Goal: Information Seeking & Learning: Find specific fact

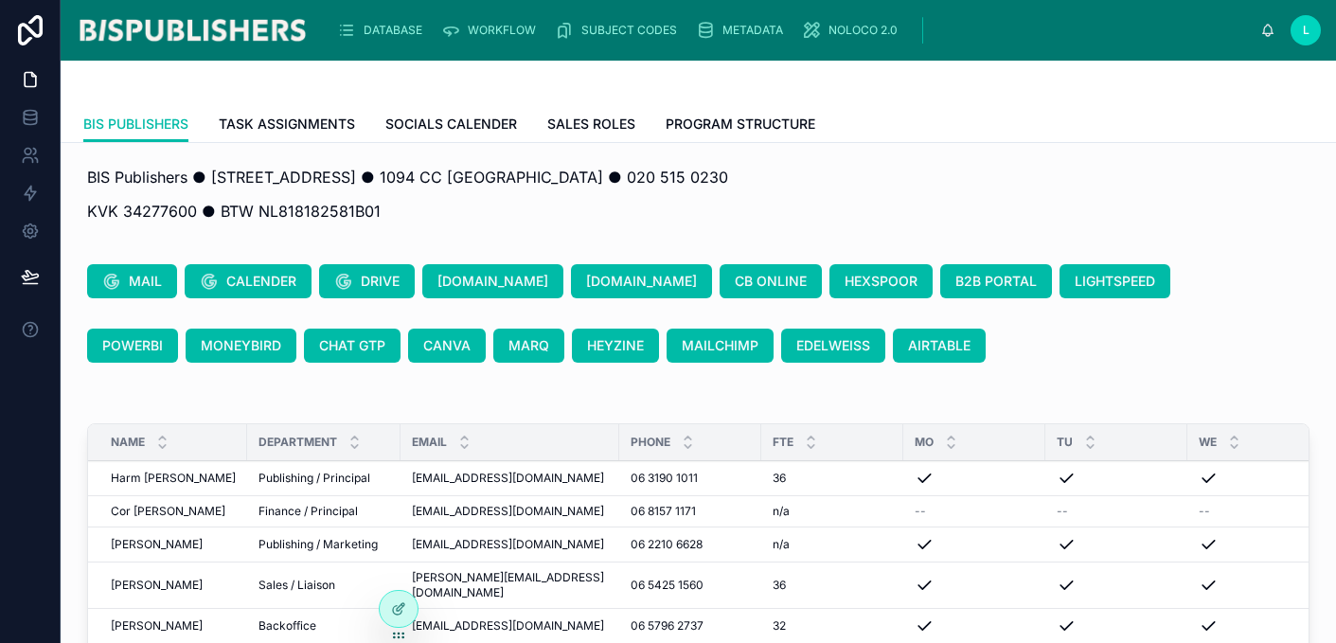
click at [358, 28] on div "DATABASE" at bounding box center [383, 30] width 93 height 30
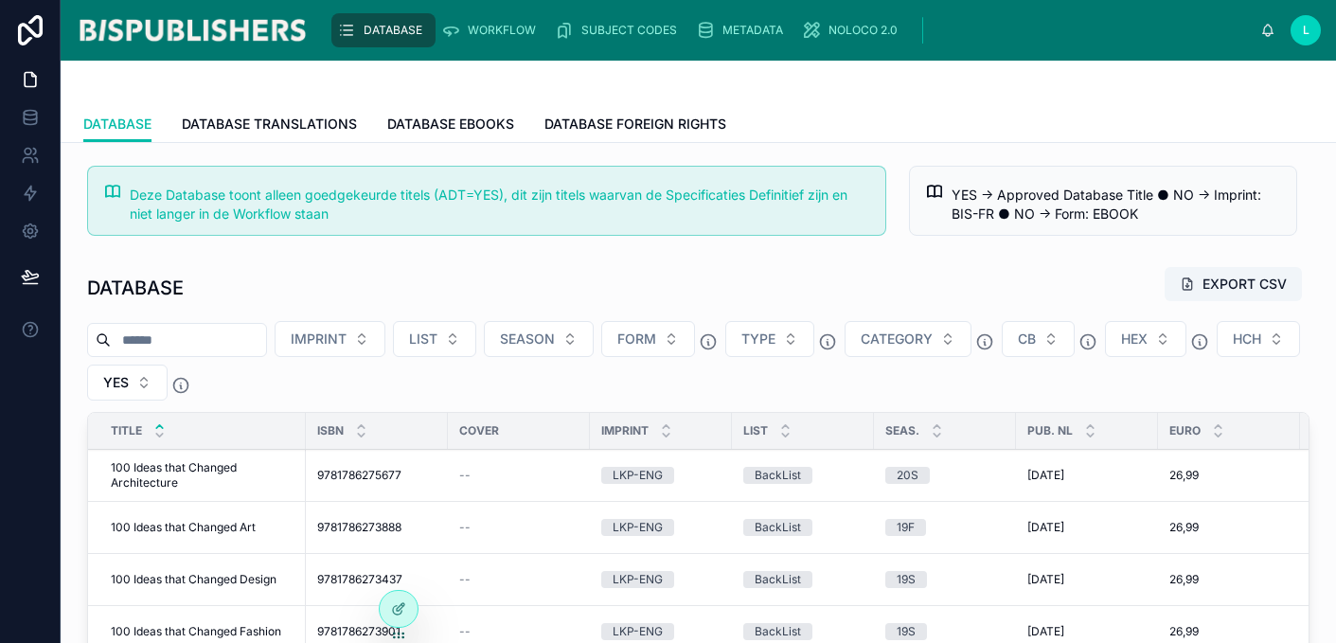
click at [490, 26] on span "WORKFLOW" at bounding box center [502, 30] width 68 height 15
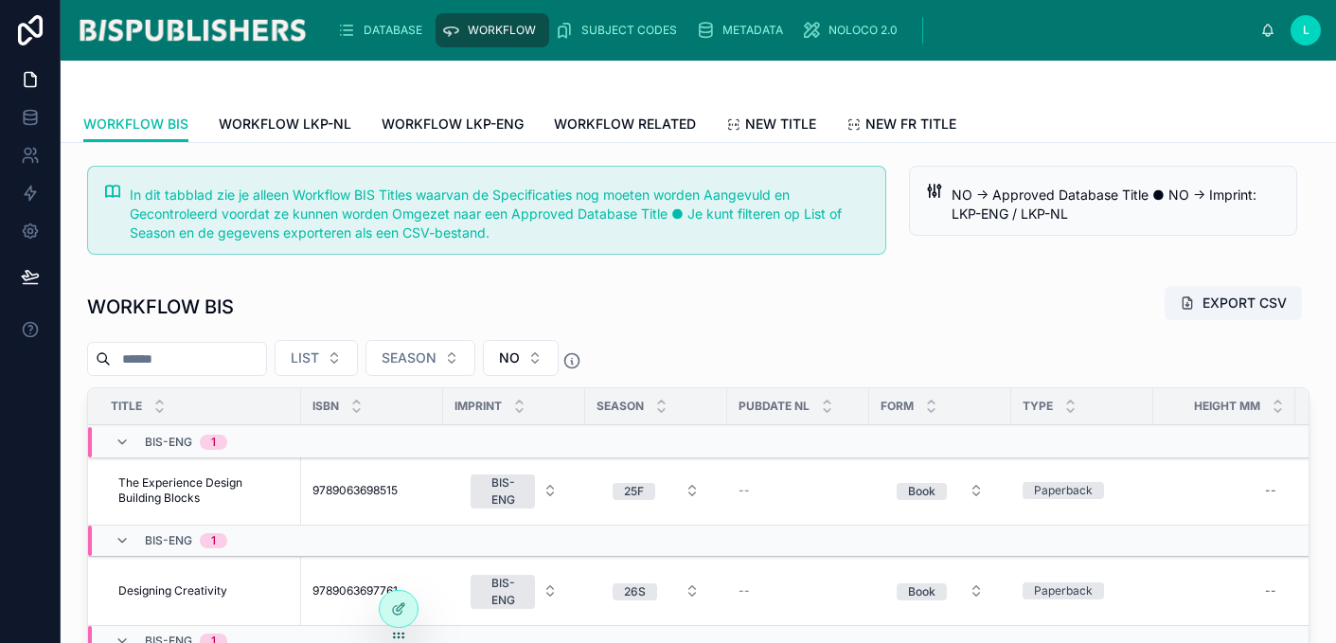
click at [400, 26] on span "DATABASE" at bounding box center [393, 30] width 59 height 15
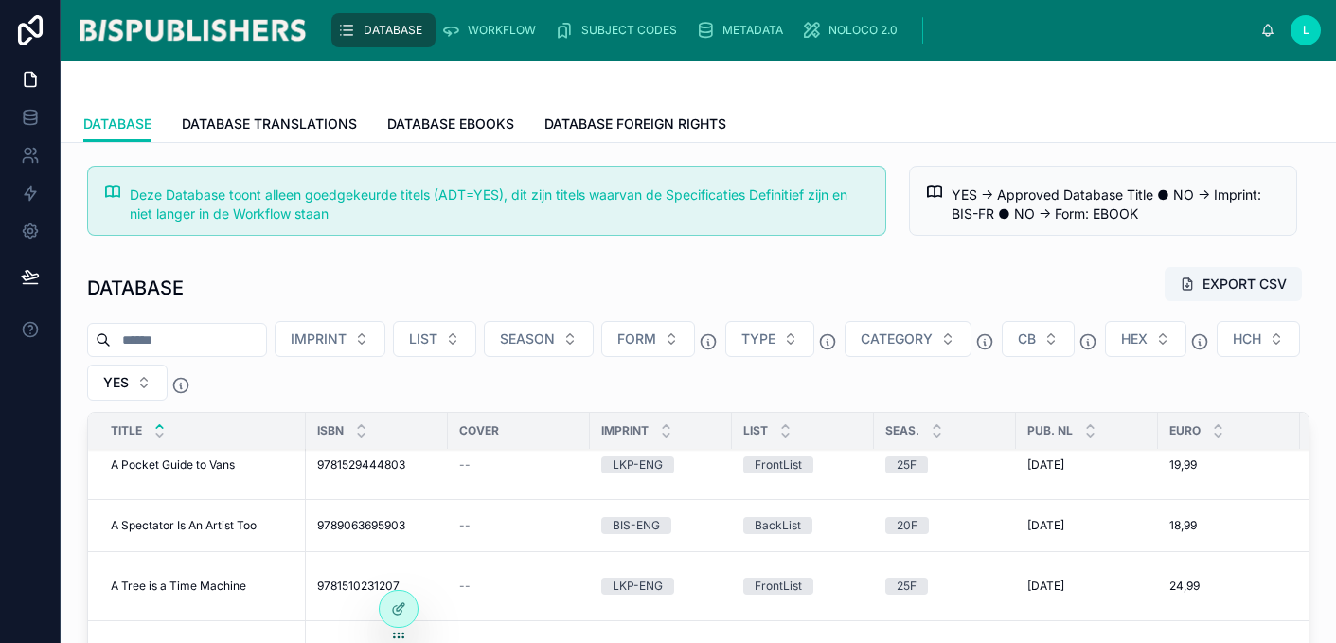
scroll to position [1997, 0]
click at [491, 15] on div "WORKFLOW" at bounding box center [492, 30] width 102 height 30
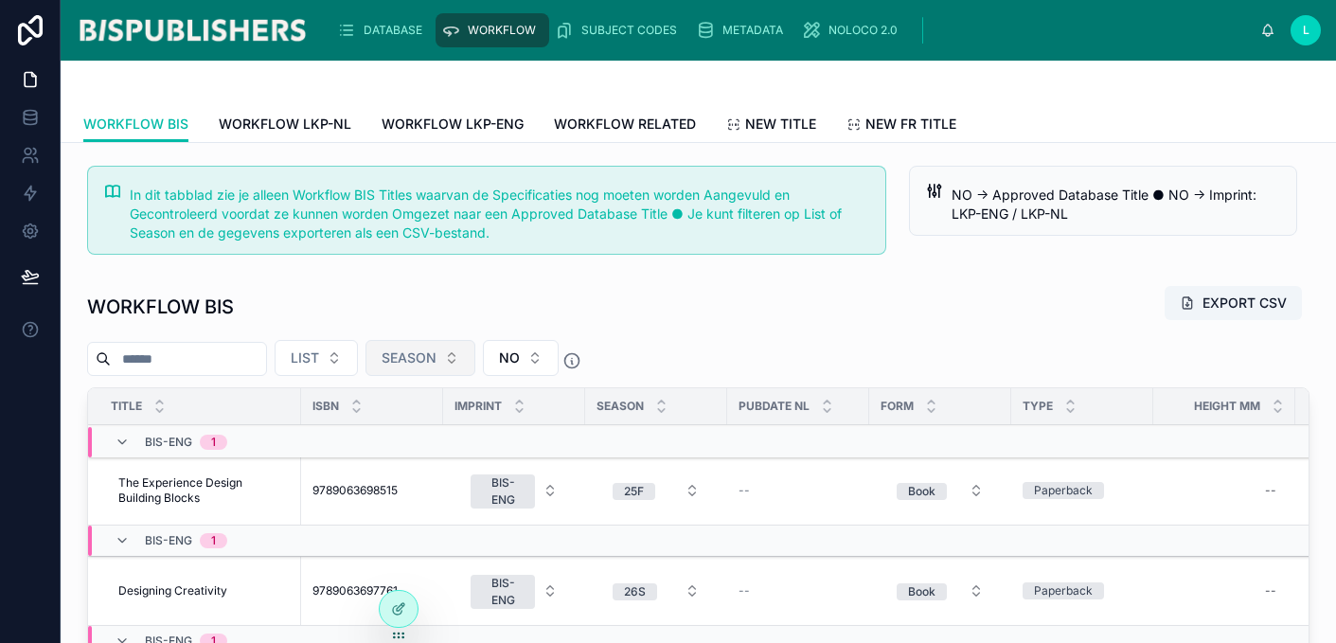
click at [437, 354] on span "SEASON" at bounding box center [409, 357] width 55 height 19
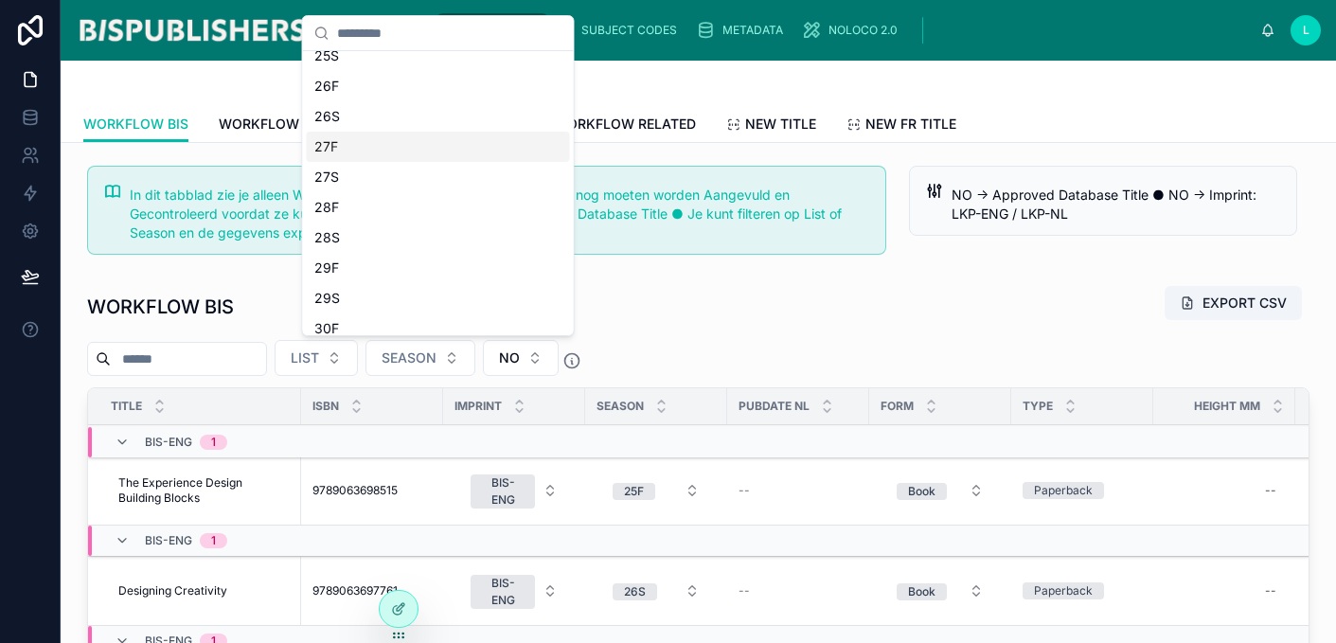
scroll to position [1241, 0]
click at [362, 68] on div "25F" at bounding box center [438, 60] width 263 height 30
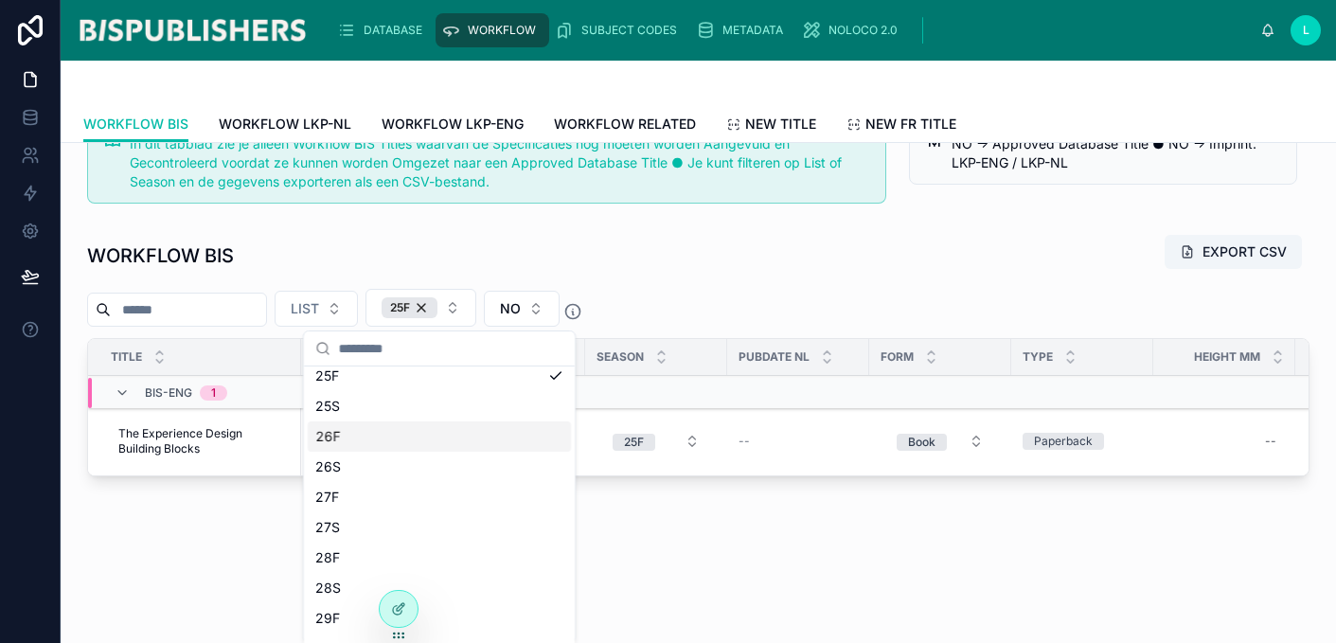
scroll to position [50, 0]
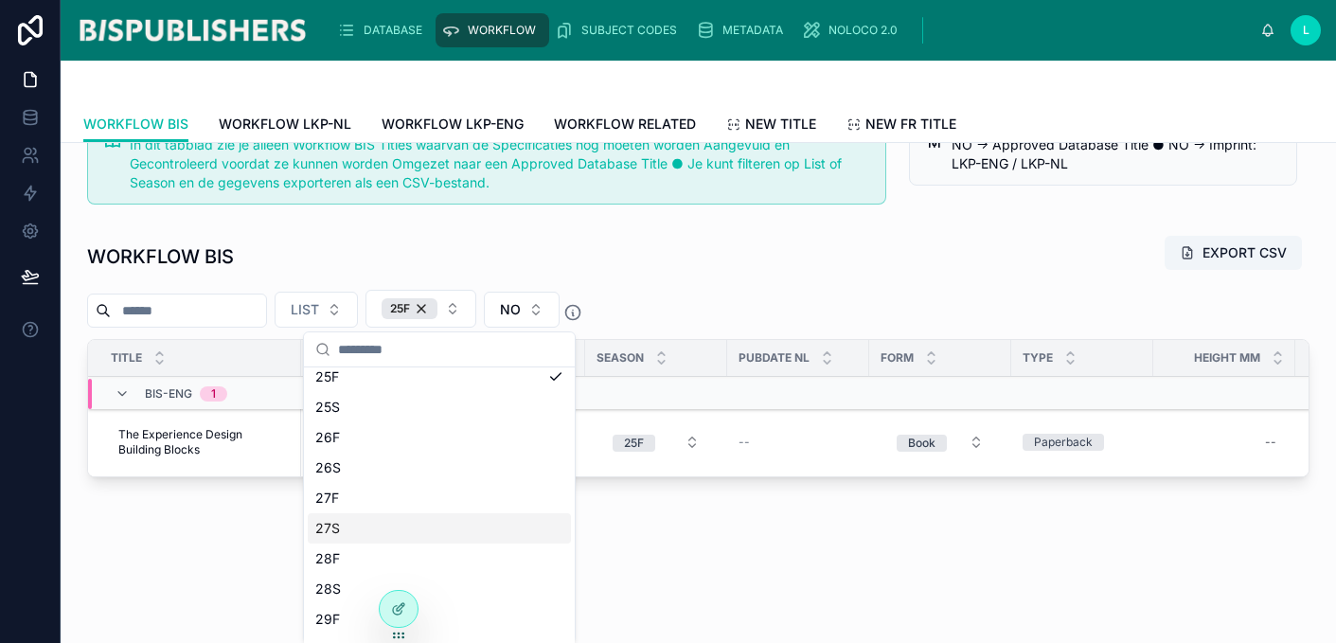
click at [189, 538] on div "In dit tabblad zie je alleen Workflow BIS Titles waarvan de Specificaties nog m…" at bounding box center [699, 353] width 1276 height 521
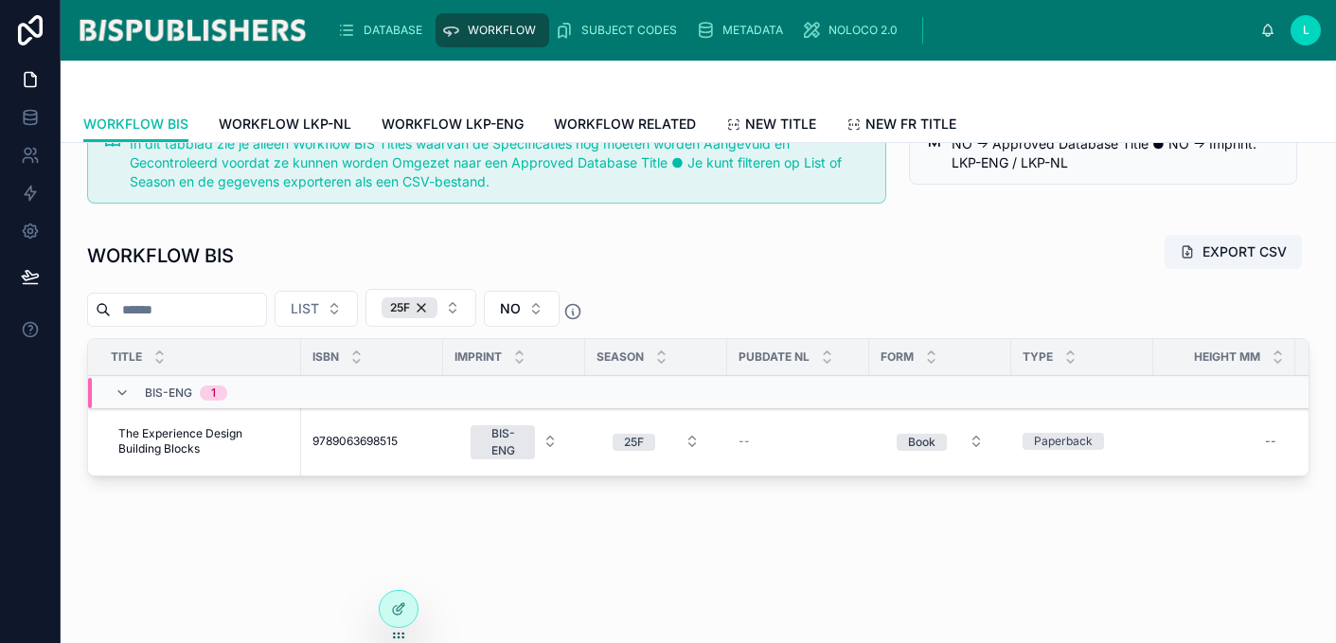
scroll to position [0, 0]
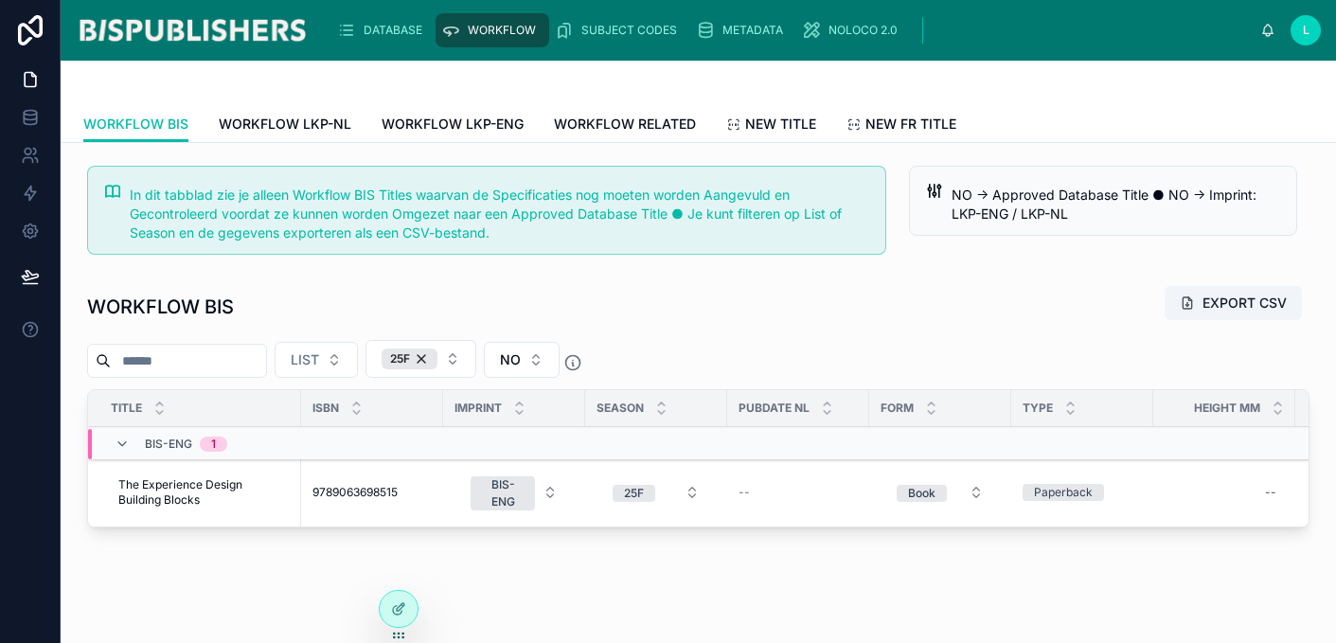
click at [407, 20] on div "DATABASE" at bounding box center [383, 30] width 93 height 30
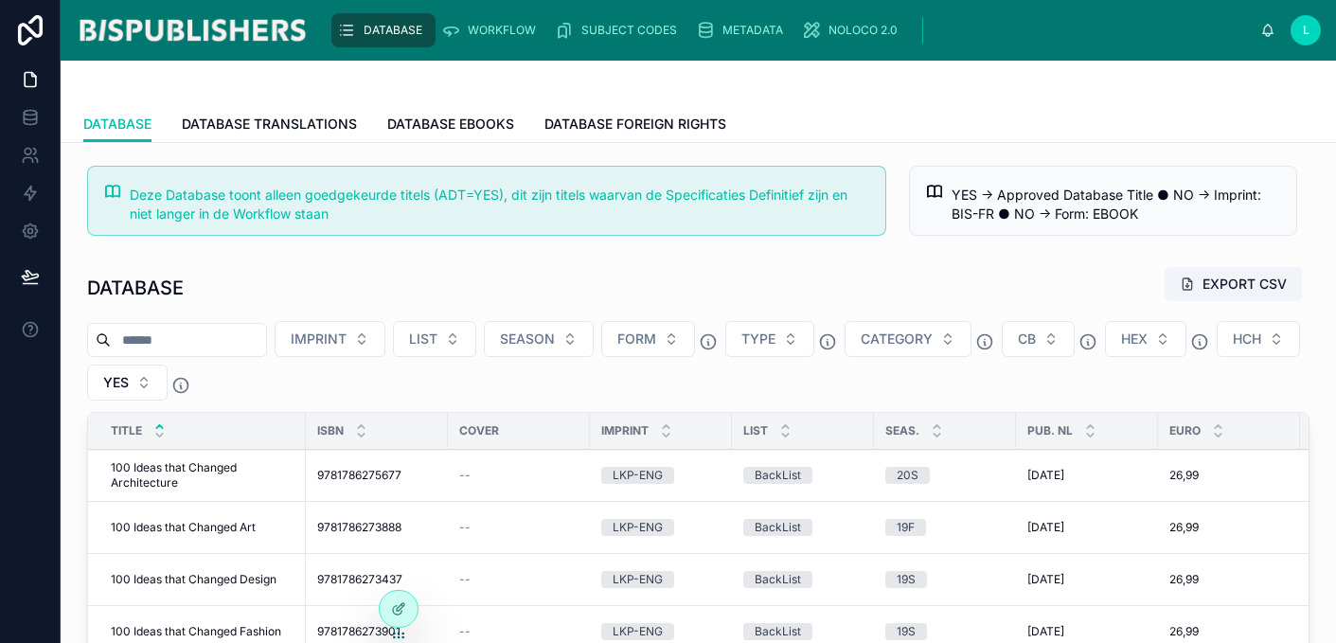
click at [240, 345] on input "text" at bounding box center [188, 340] width 155 height 27
type input "****"
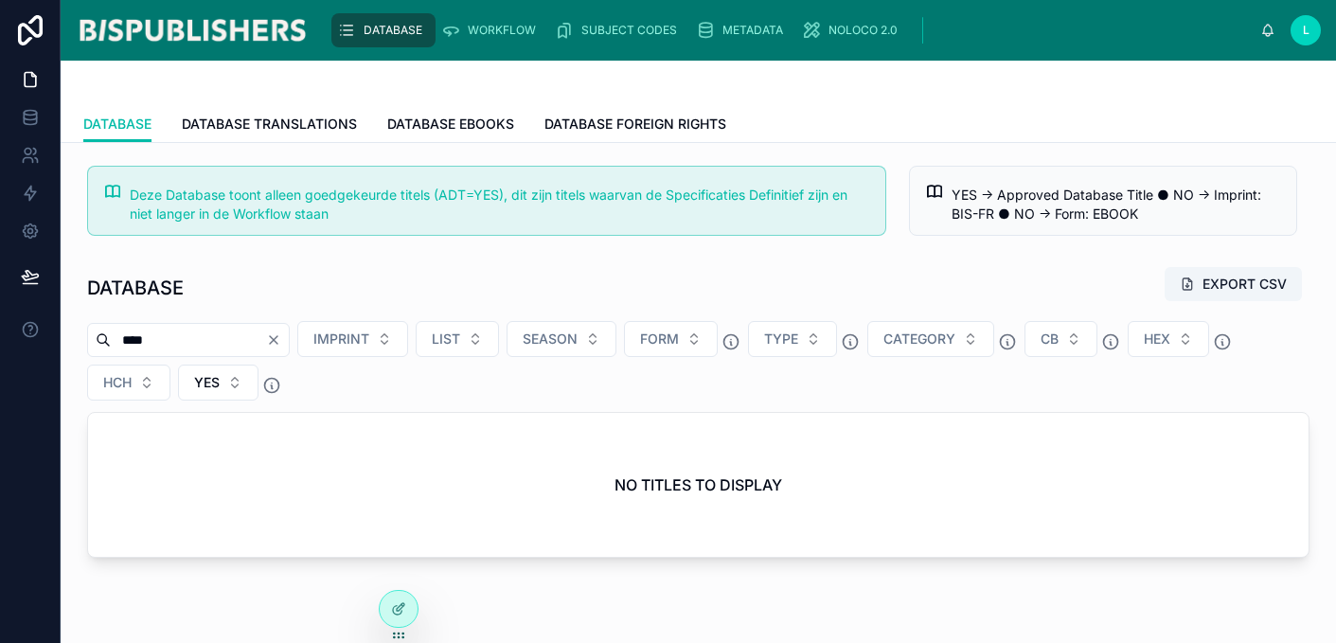
click at [486, 26] on span "WORKFLOW" at bounding box center [502, 30] width 68 height 15
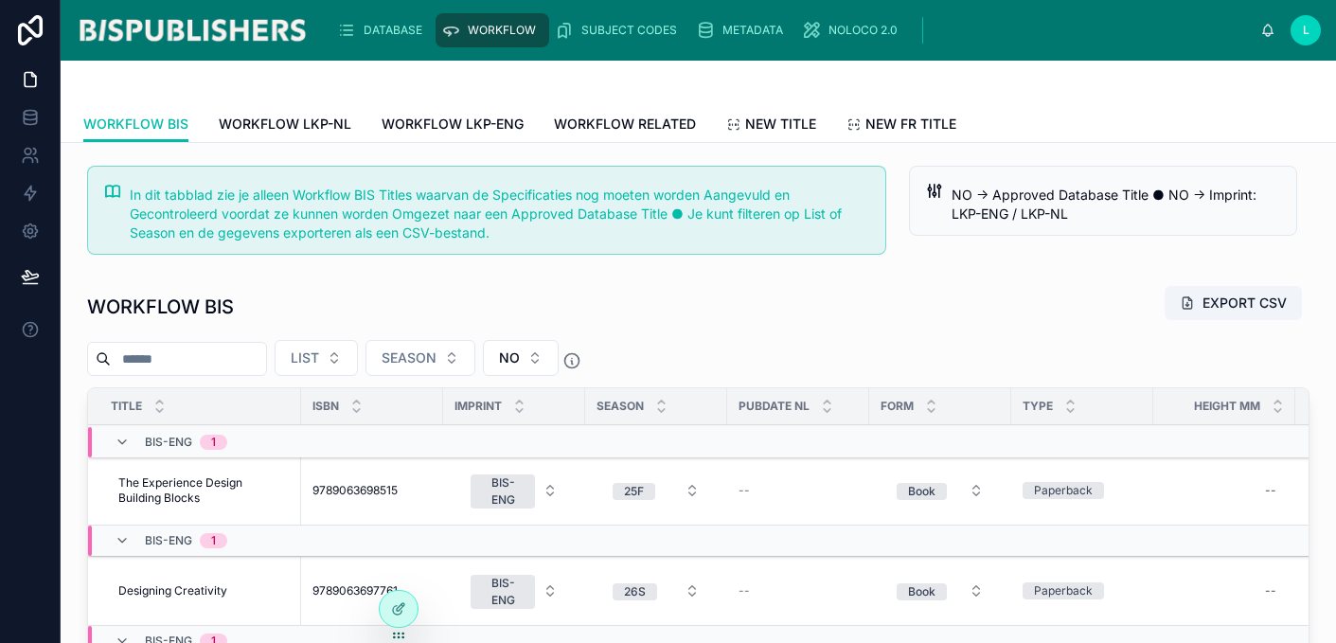
click at [228, 373] on div at bounding box center [177, 359] width 180 height 34
drag, startPoint x: 228, startPoint y: 361, endPoint x: 90, endPoint y: 357, distance: 138.3
click at [90, 357] on div at bounding box center [177, 359] width 180 height 34
type input "****"
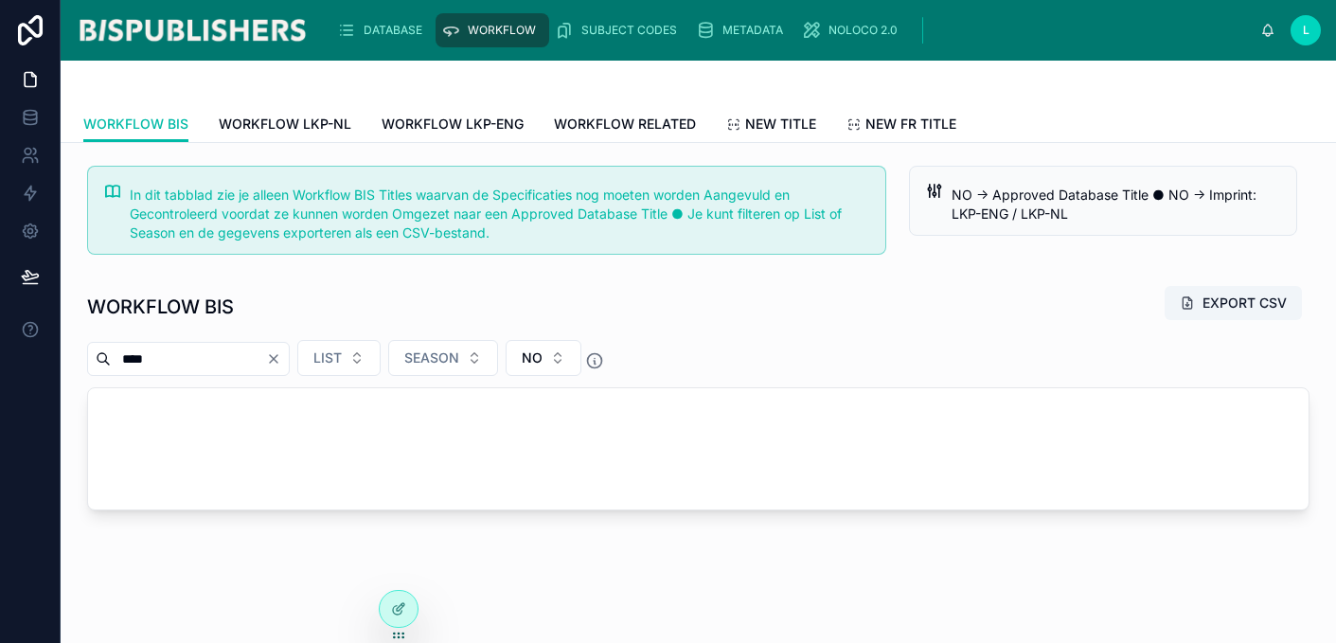
click at [763, 139] on link "NEW TITLE" at bounding box center [771, 126] width 90 height 38
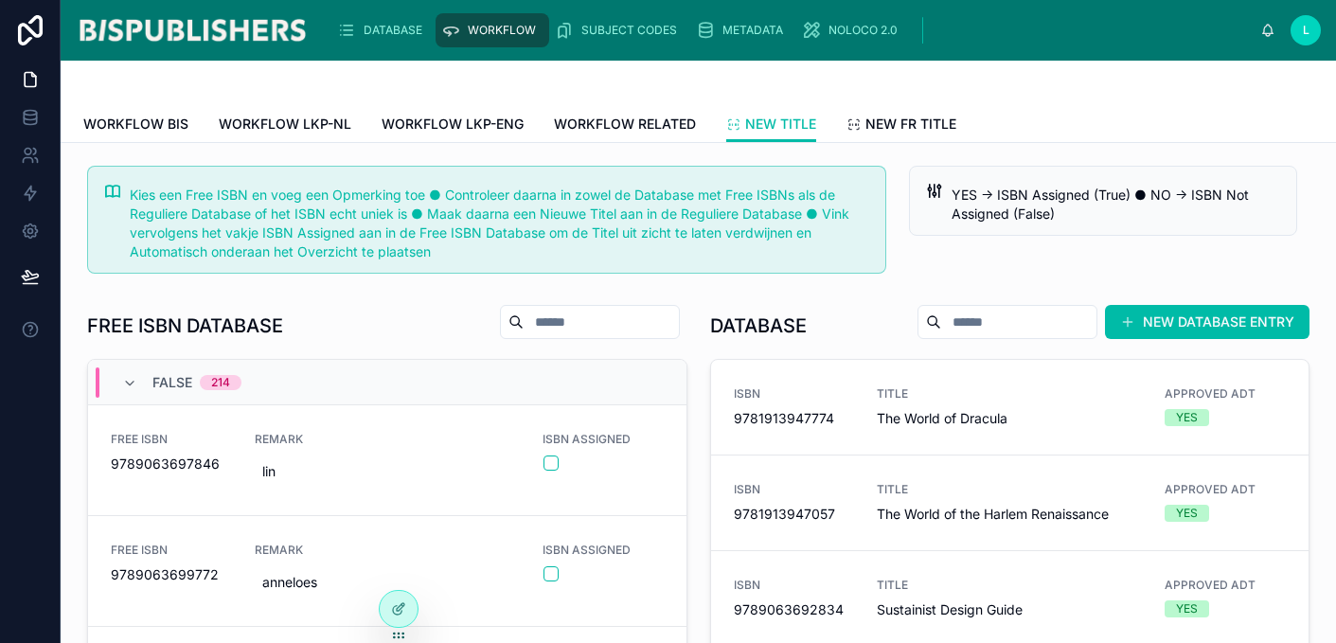
click at [554, 321] on input "text" at bounding box center [601, 322] width 155 height 27
type input "****"
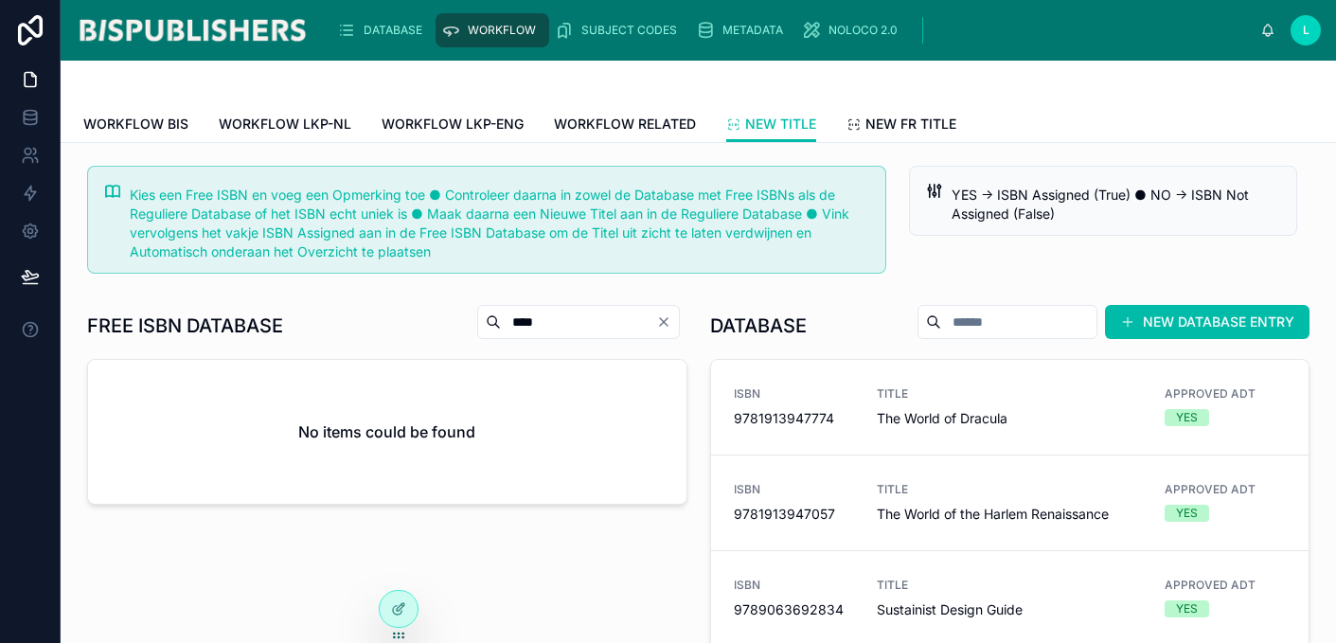
drag, startPoint x: 603, startPoint y: 328, endPoint x: 404, endPoint y: 306, distance: 200.0
click at [411, 309] on div "FREE ISBN DATABASE ****" at bounding box center [387, 326] width 600 height 44
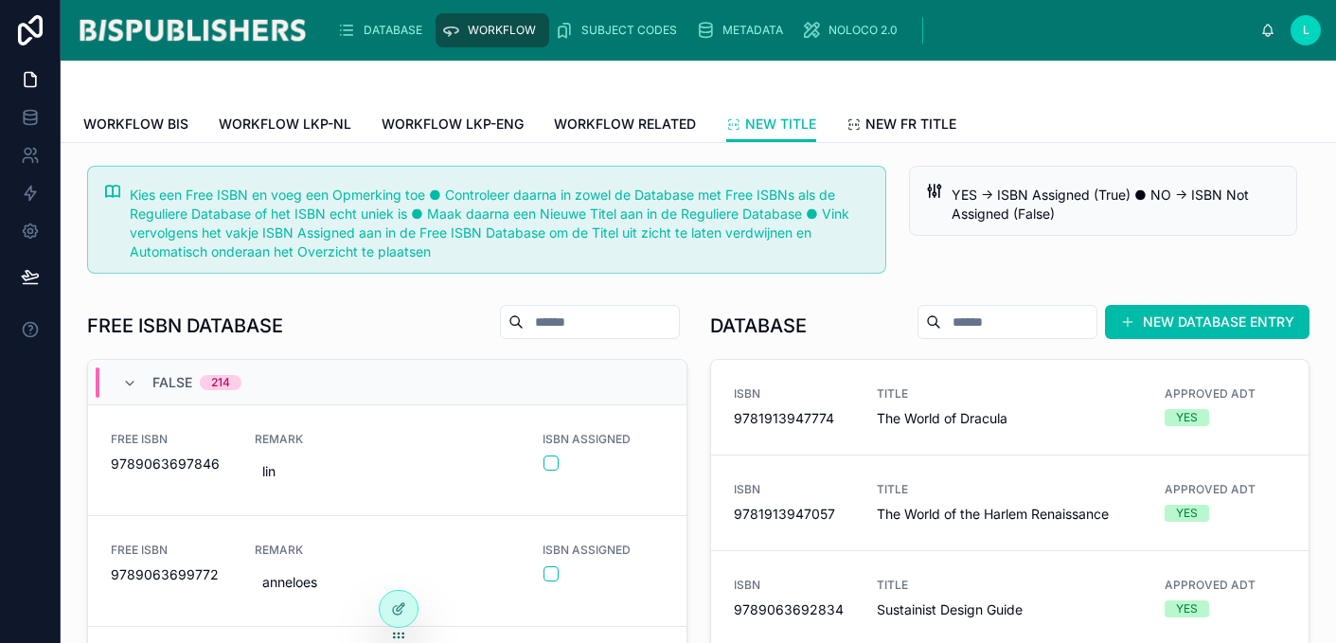
click at [1031, 328] on input "text" at bounding box center [1018, 322] width 155 height 27
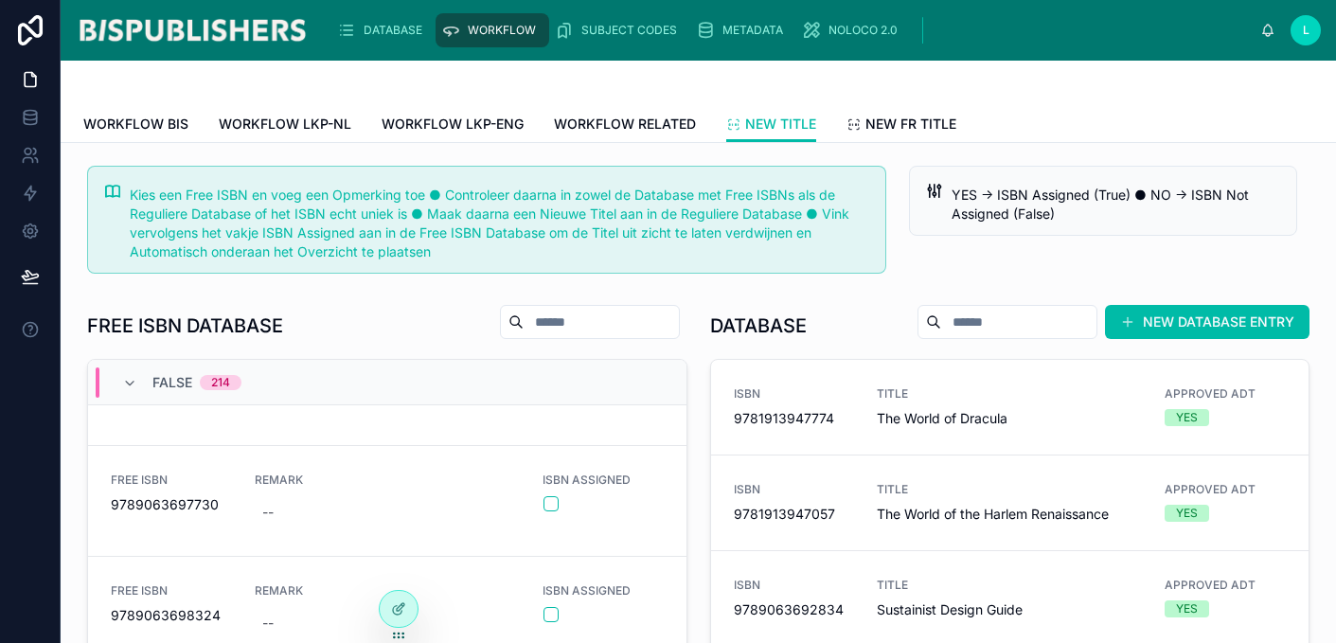
click at [381, 51] on div "DATABASE WORKFLOW SUBJECT CODES METADATA NOLOCO 2.0 L [PERSON_NAME]" at bounding box center [699, 30] width 1276 height 61
click at [381, 38] on div "DATABASE" at bounding box center [383, 30] width 93 height 30
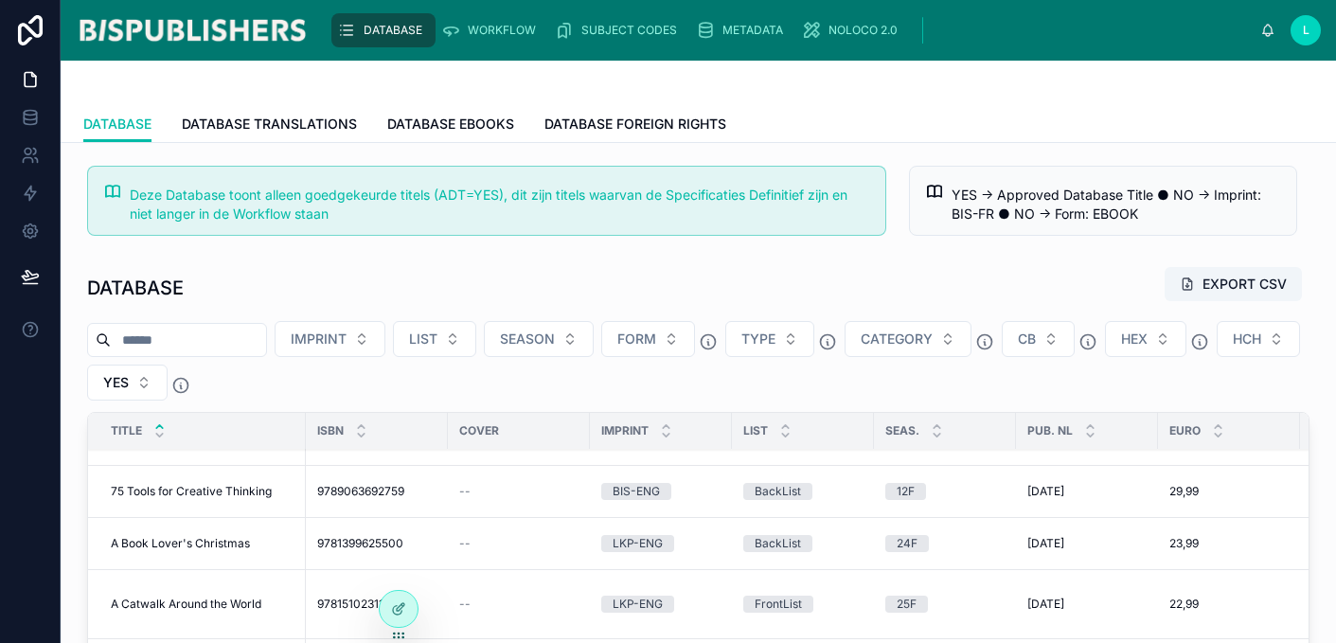
scroll to position [1383, 0]
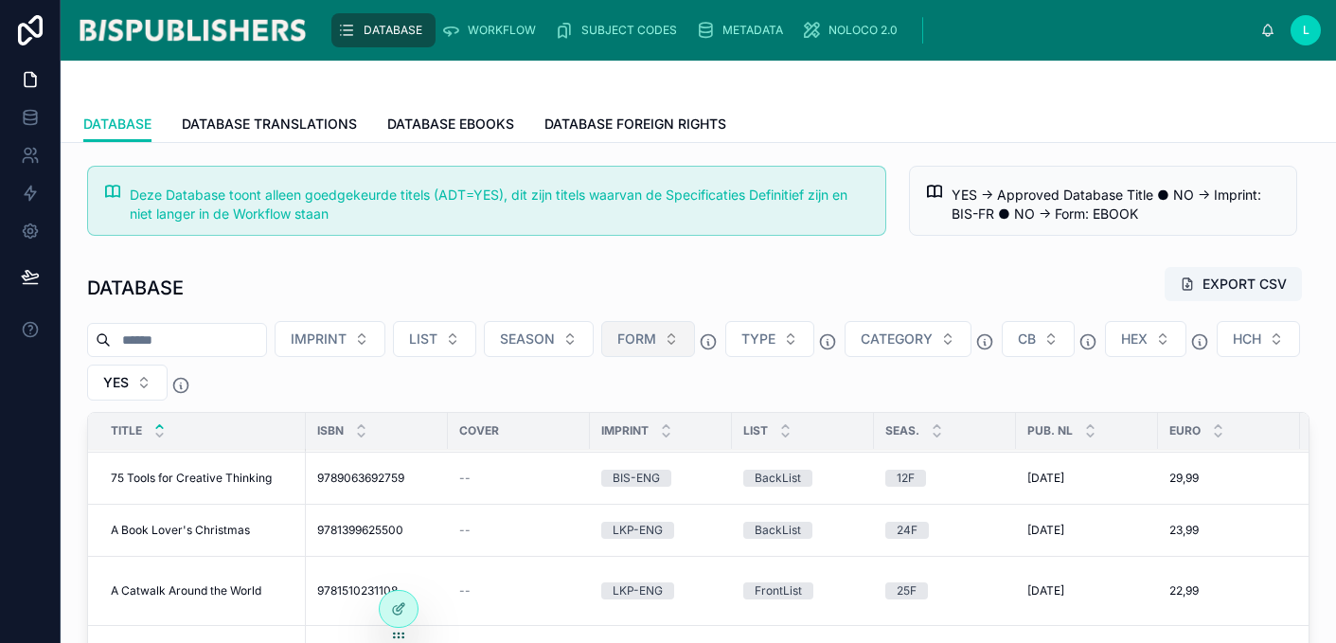
click at [686, 339] on button "FORM" at bounding box center [648, 339] width 94 height 36
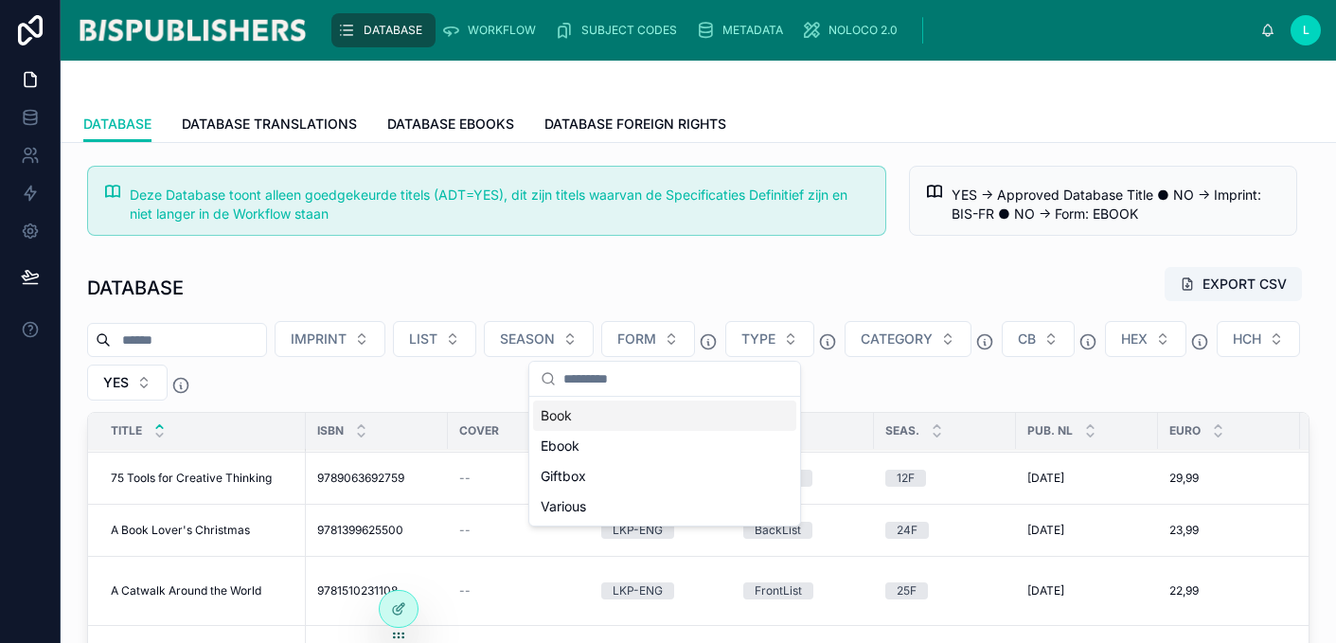
click at [627, 414] on div "Book" at bounding box center [664, 416] width 263 height 30
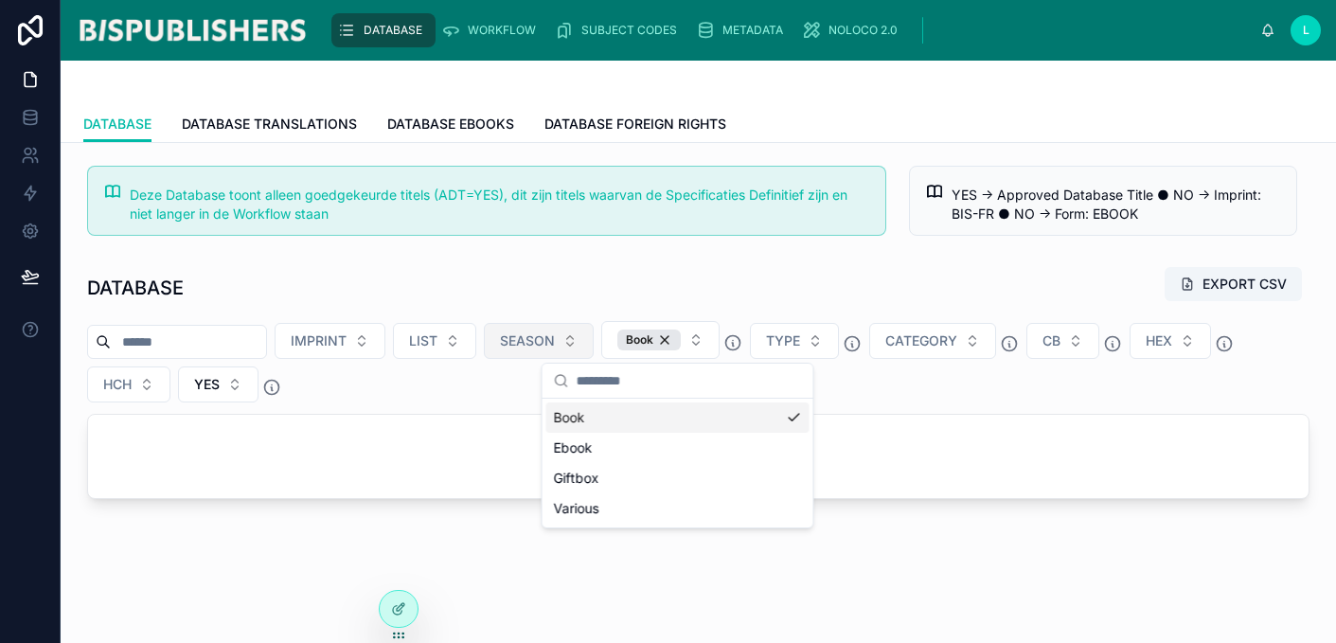
click at [586, 347] on button "SEASON" at bounding box center [539, 341] width 110 height 36
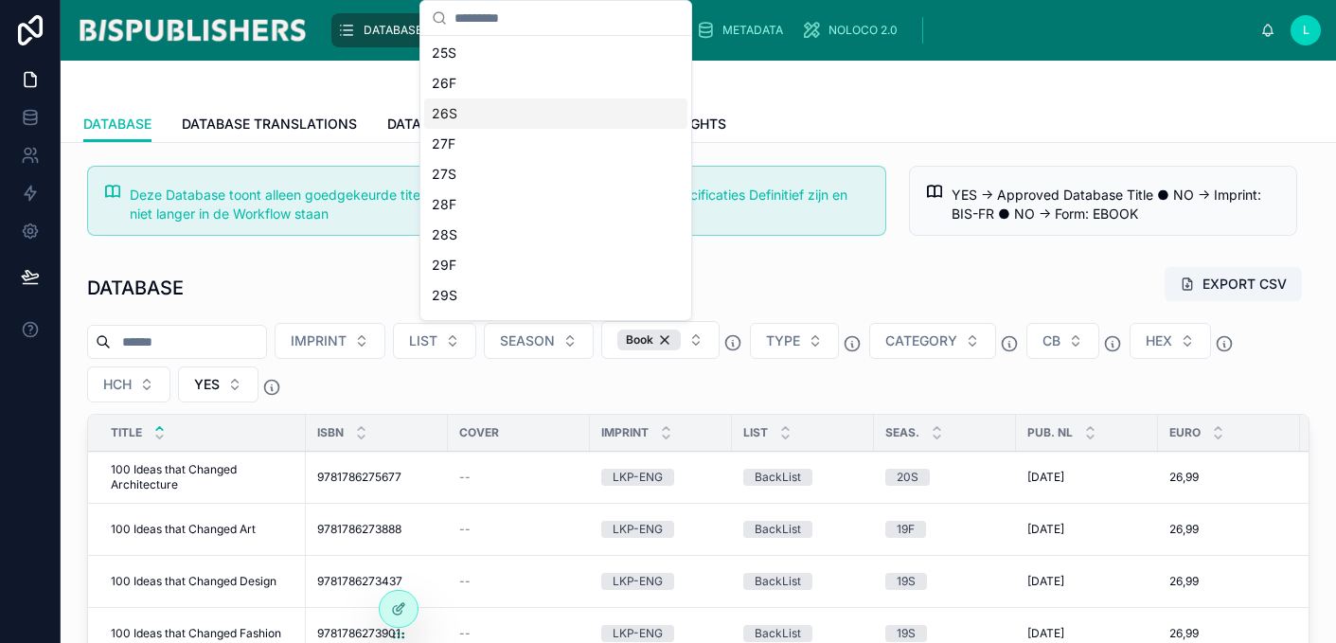
scroll to position [1223, 0]
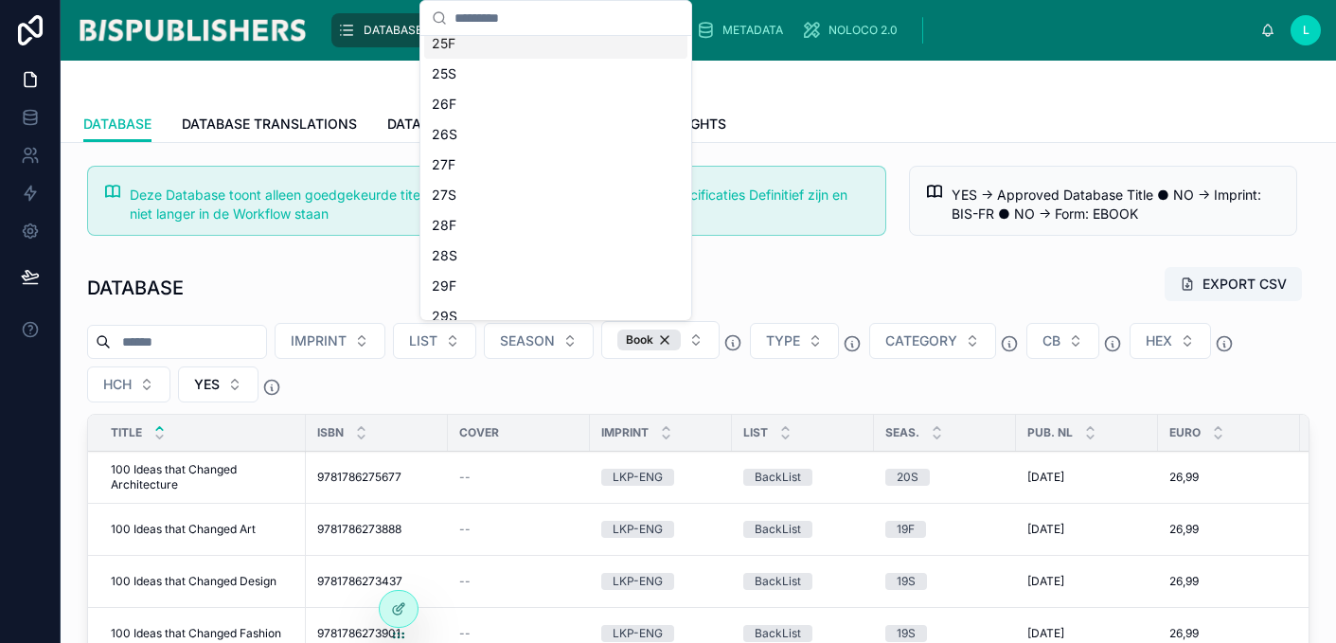
click at [515, 49] on div "25F" at bounding box center [555, 43] width 263 height 30
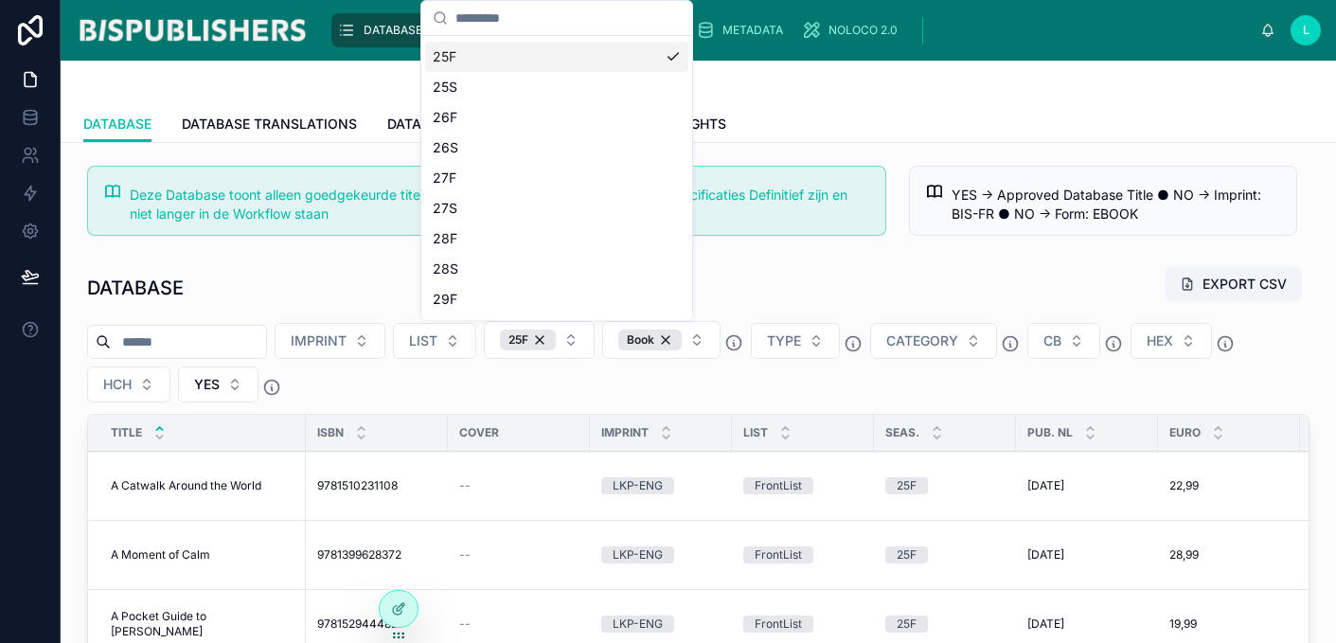
scroll to position [1299, 0]
click at [384, 334] on button "IMPRINT" at bounding box center [330, 341] width 111 height 36
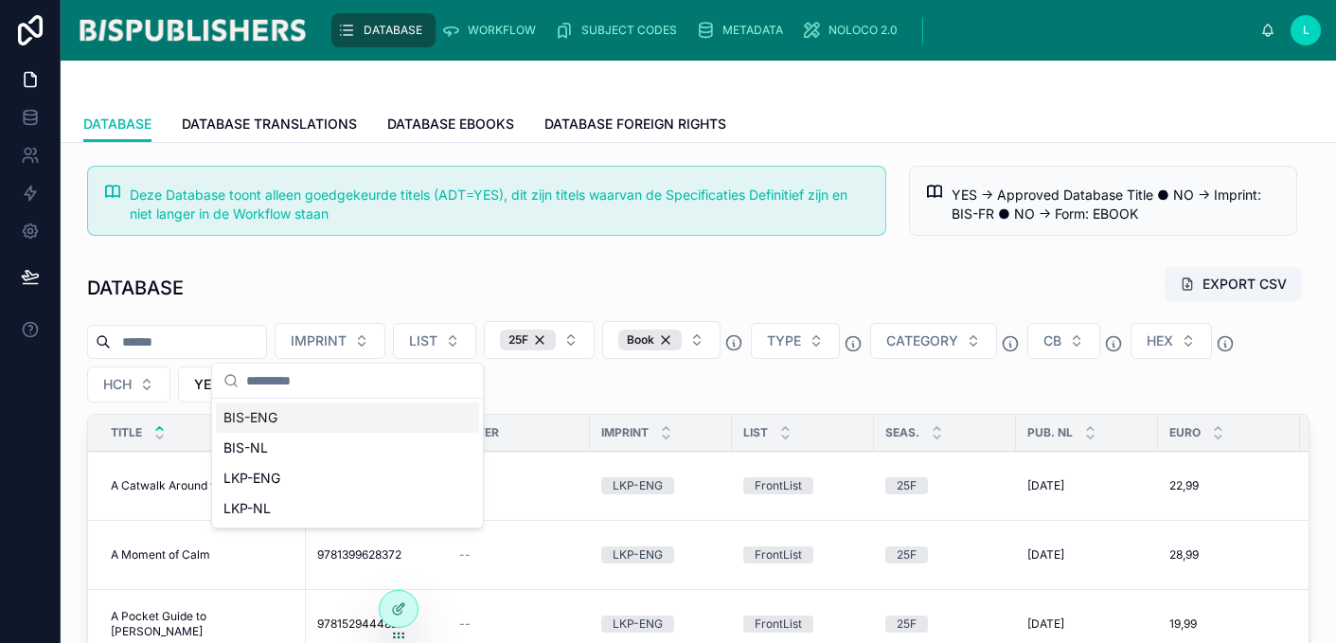
click at [329, 417] on div "BIS-ENG" at bounding box center [347, 417] width 263 height 30
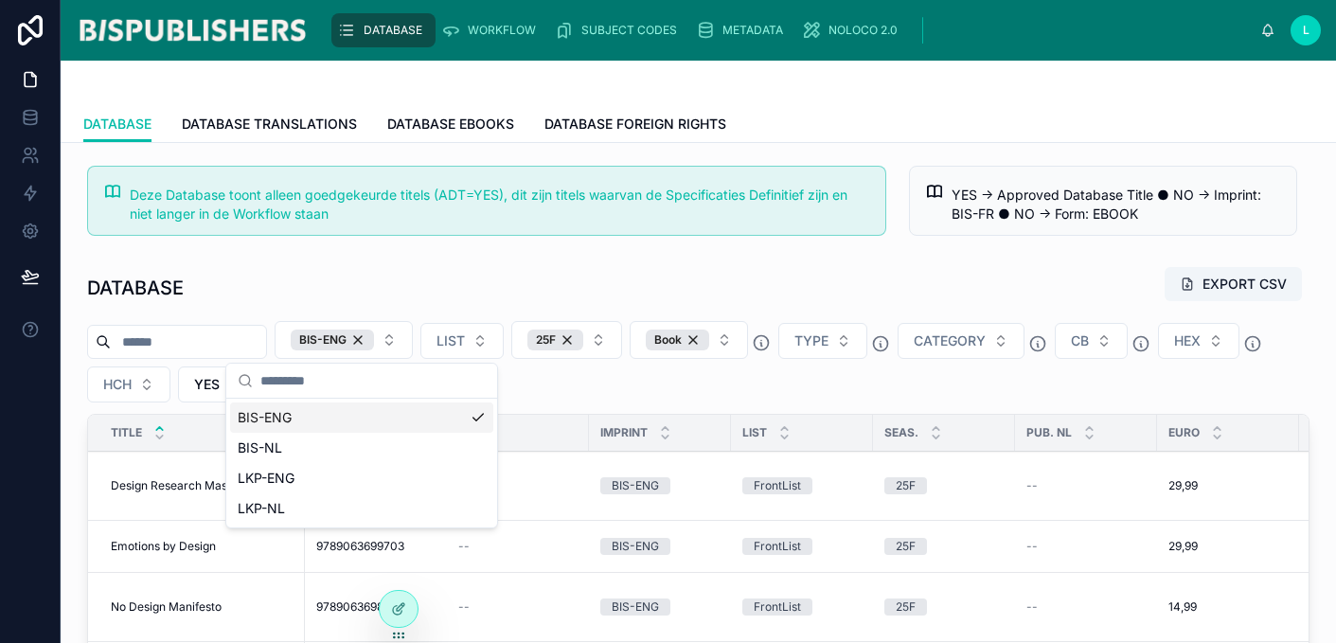
click at [218, 261] on div "DATABASE EXPORT CSV BIS-ENG LIST 25F Book TYPE CATEGORY CB HEX HCH YES TITLE IS…" at bounding box center [698, 586] width 1245 height 654
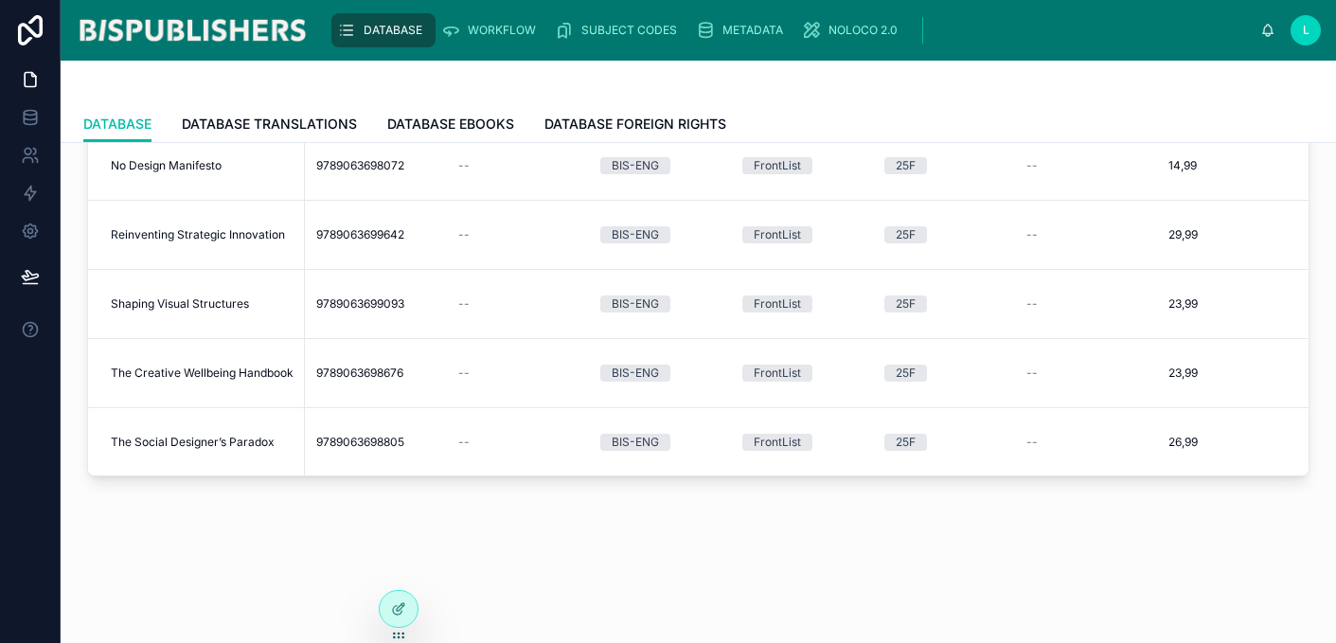
scroll to position [420, 0]
click at [214, 373] on span "The Creative Wellbeing Handbook" at bounding box center [202, 373] width 183 height 15
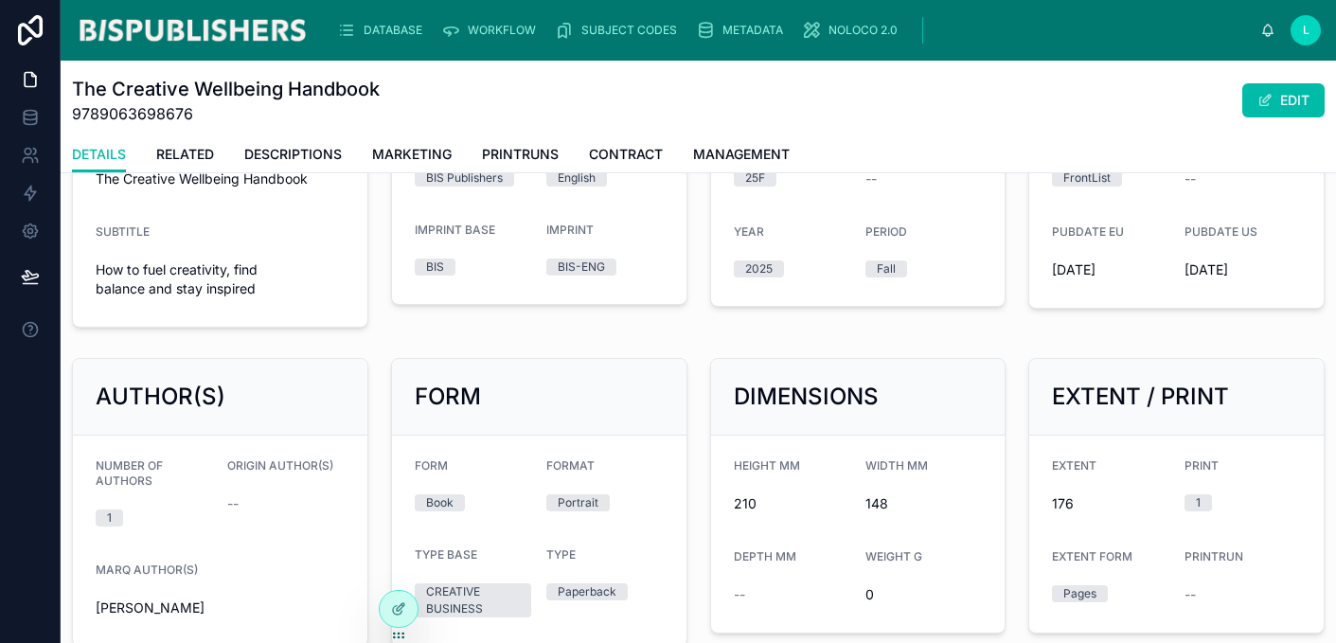
scroll to position [318, 0]
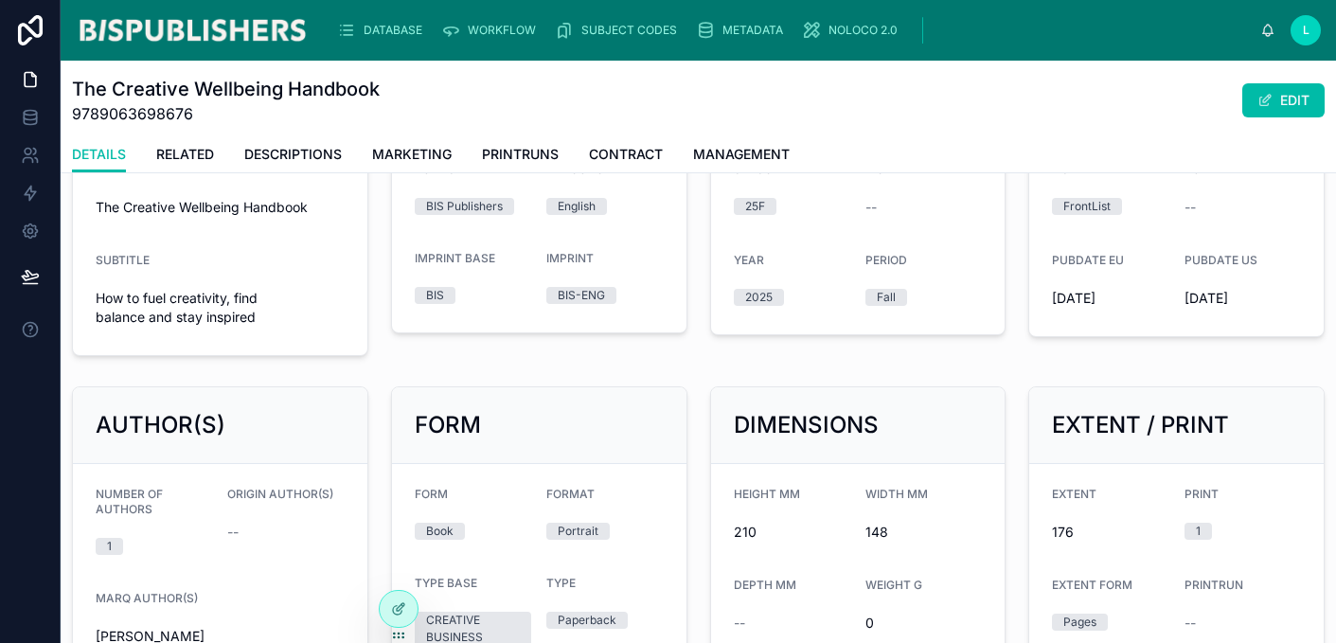
click at [187, 149] on span "RELATED" at bounding box center [185, 154] width 58 height 19
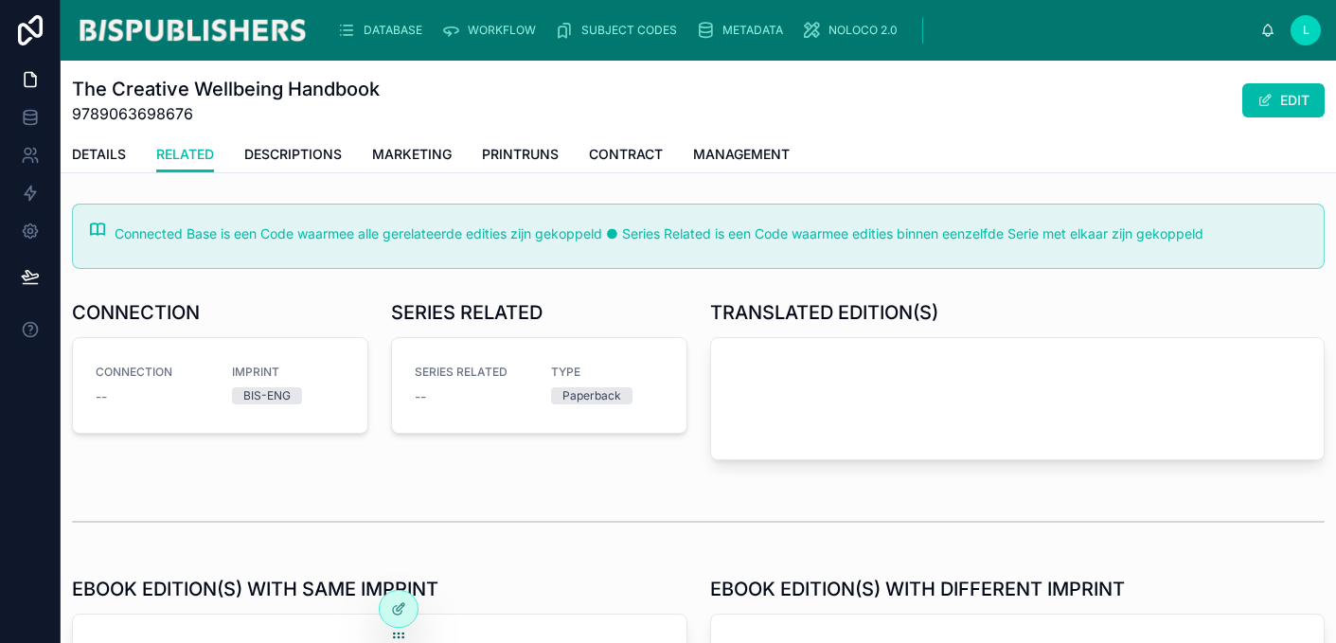
click at [314, 154] on span "DESCRIPTIONS" at bounding box center [293, 154] width 98 height 19
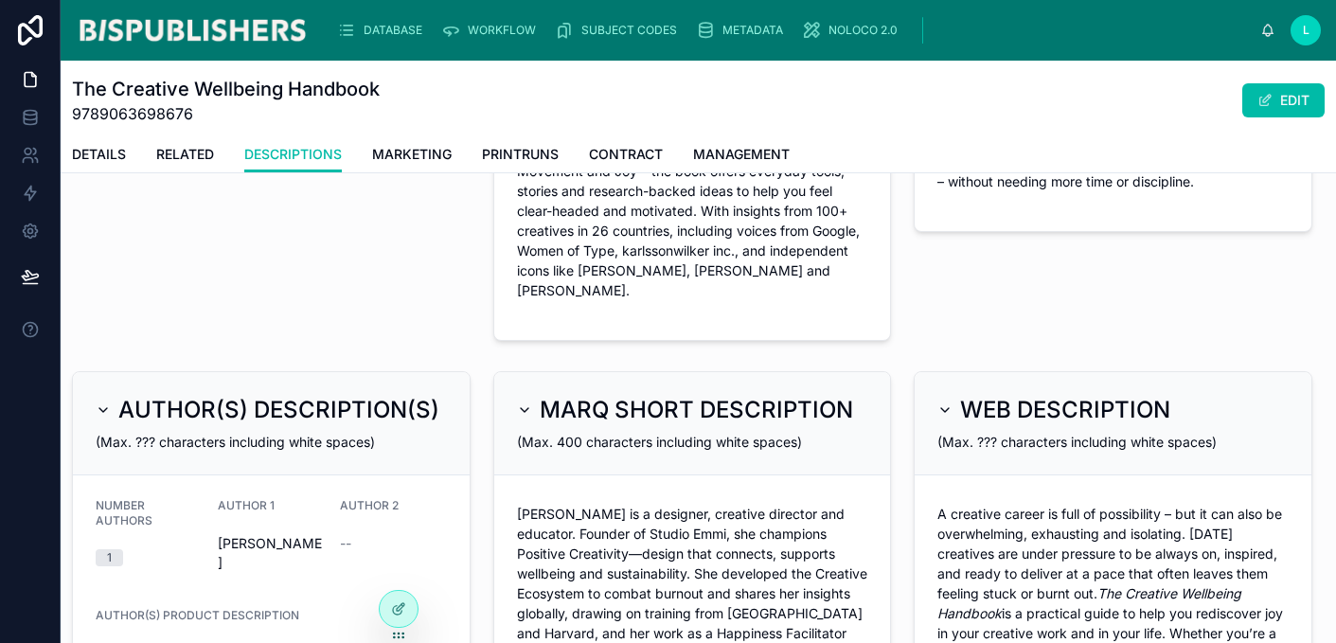
scroll to position [546, 0]
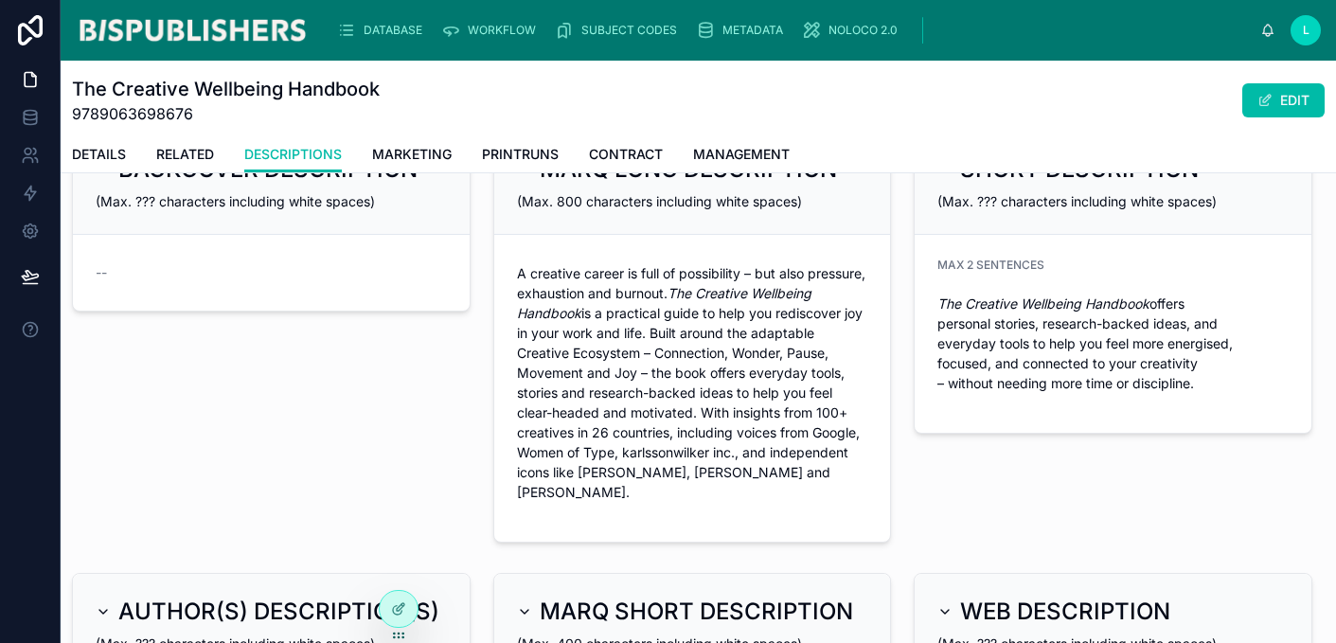
click at [421, 141] on link "MARKETING" at bounding box center [412, 156] width 80 height 38
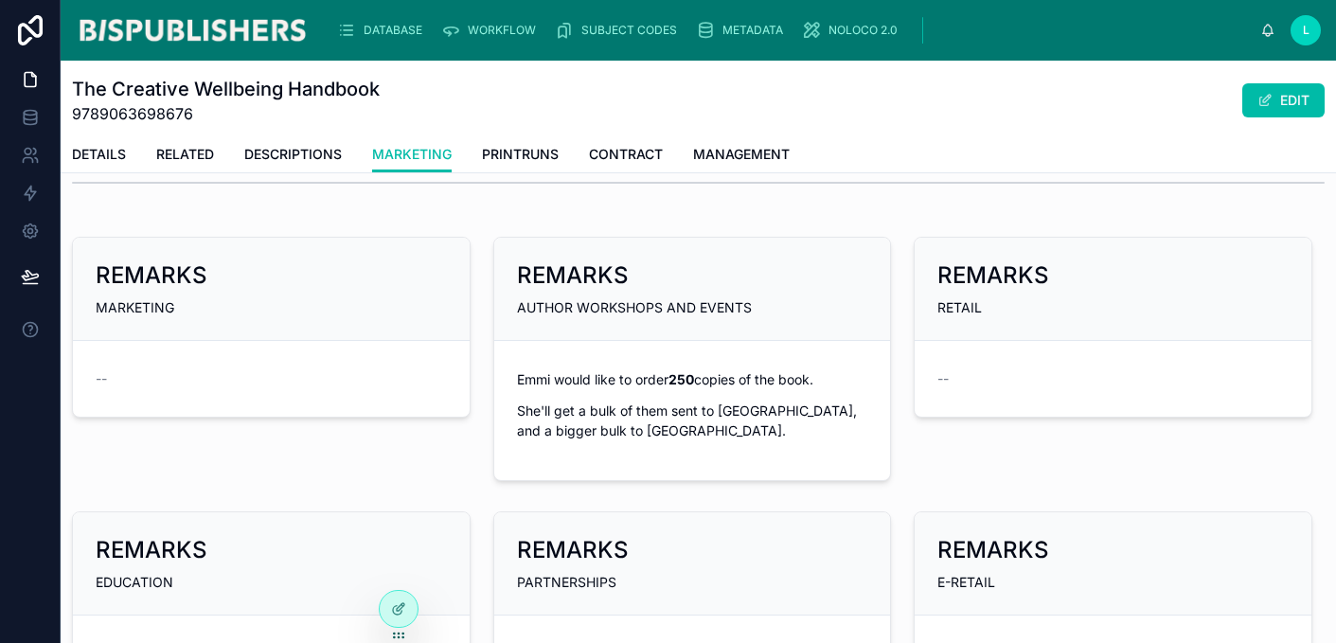
scroll to position [1388, 0]
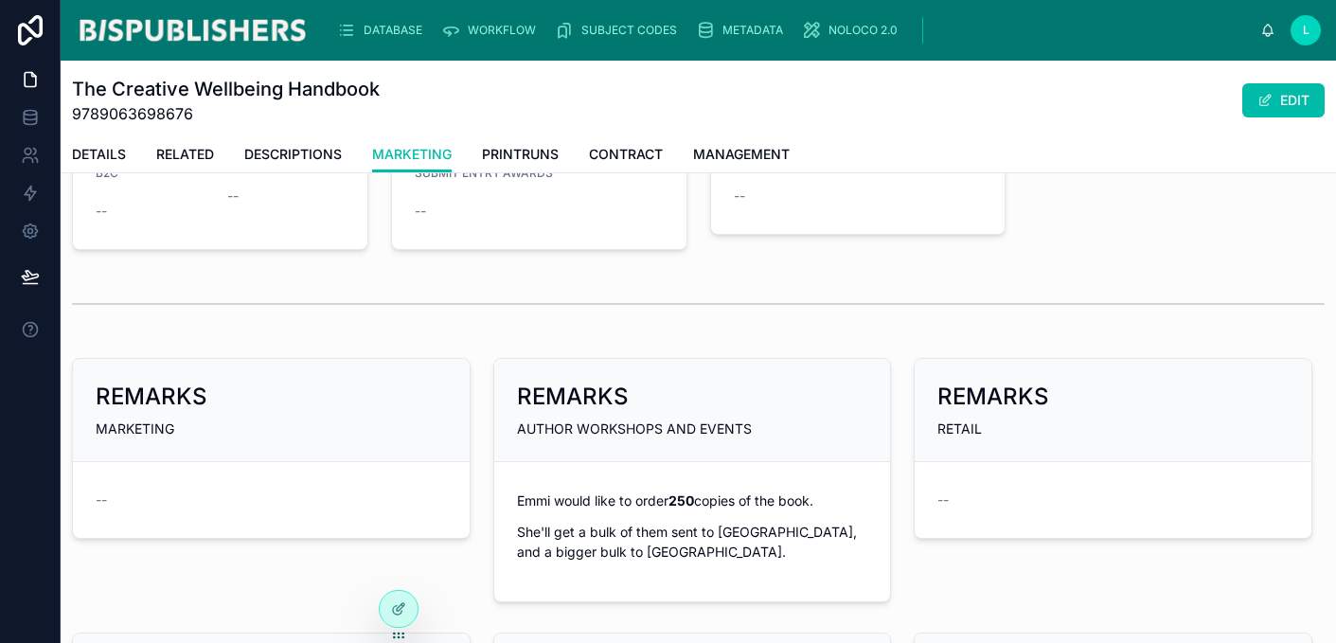
click at [625, 528] on p "She'll get a bulk of them sent to [GEOGRAPHIC_DATA], and a bigger bulk to [GEOG…" at bounding box center [692, 542] width 351 height 40
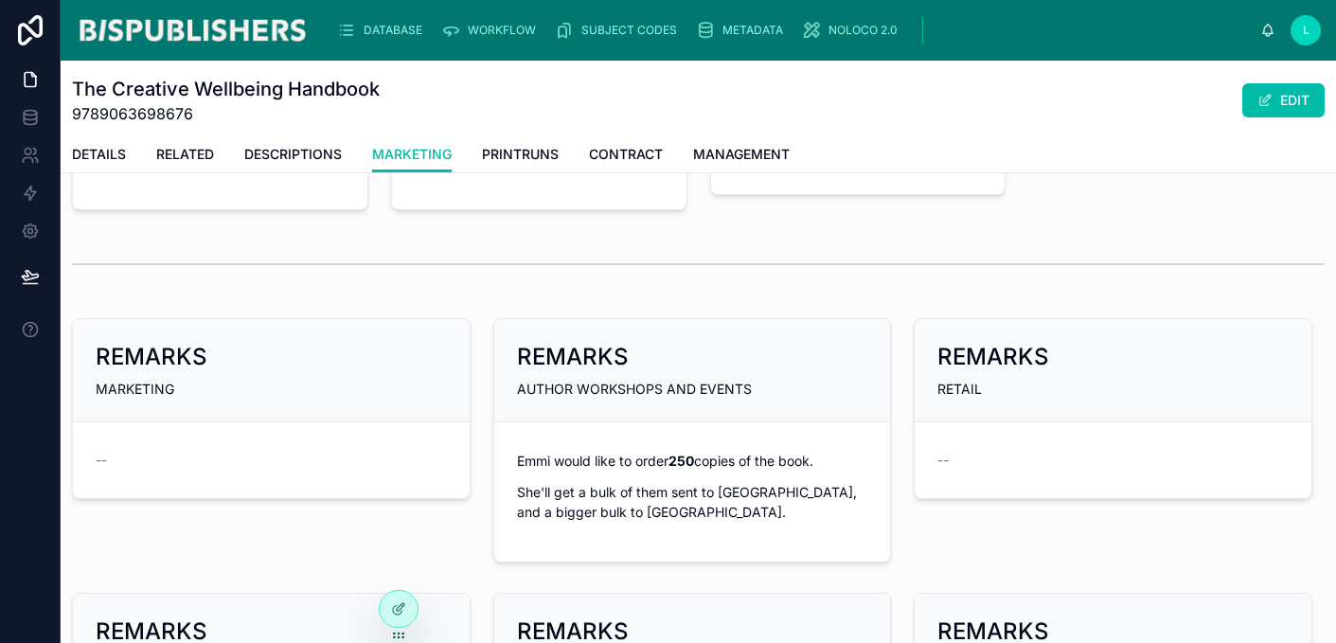
scroll to position [1434, 0]
